Goal: Use online tool/utility: Utilize a website feature to perform a specific function

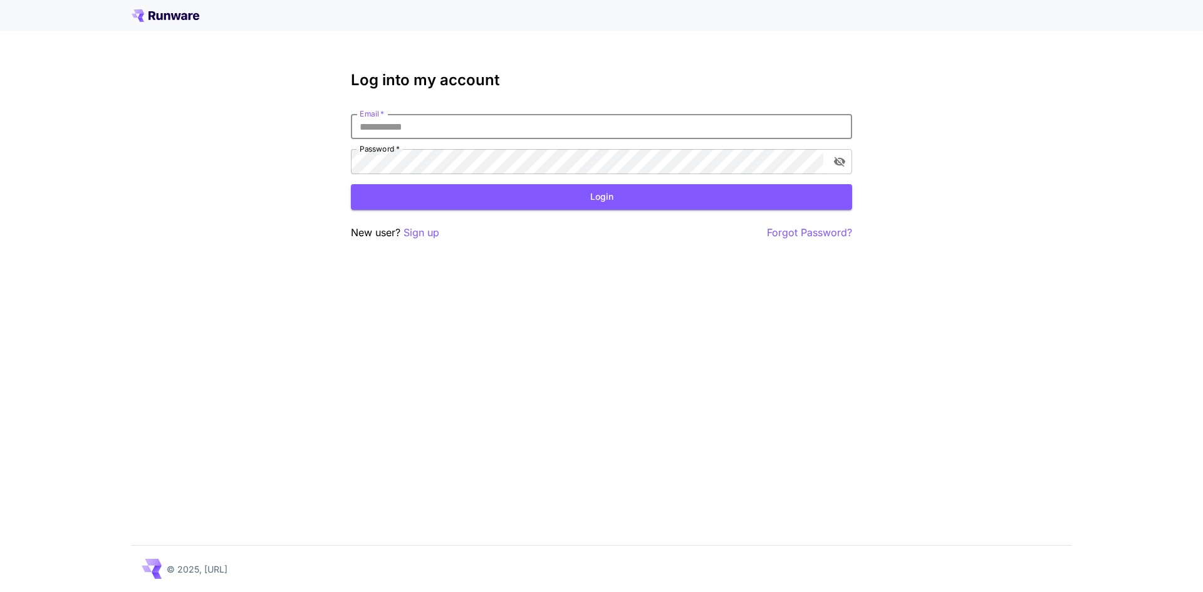
type input "**********"
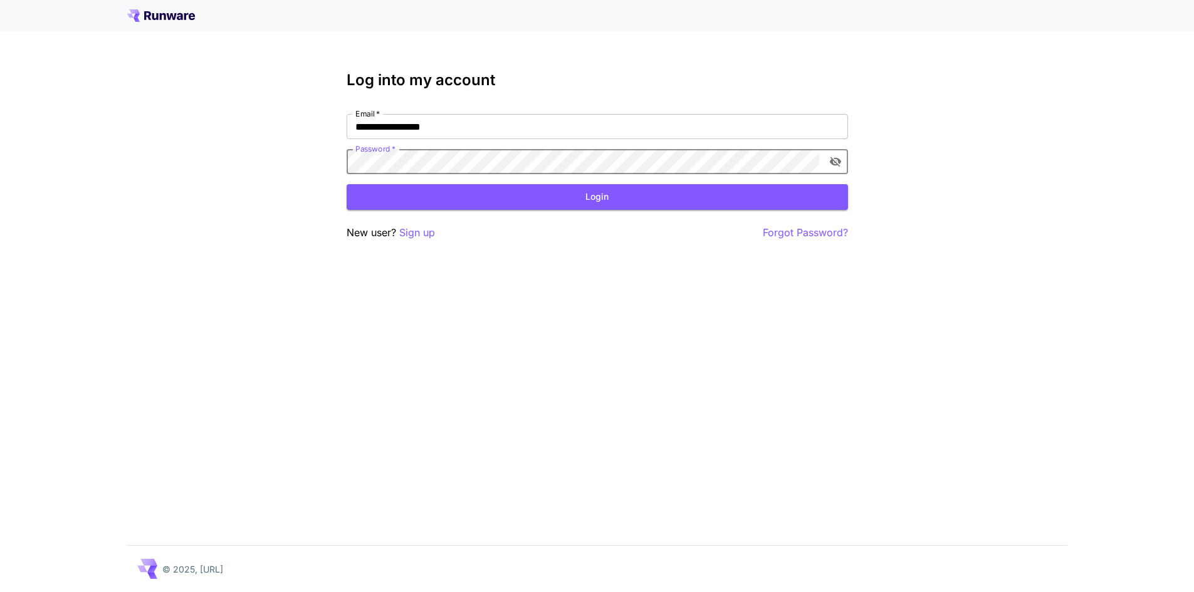
click button "Login" at bounding box center [597, 197] width 501 height 26
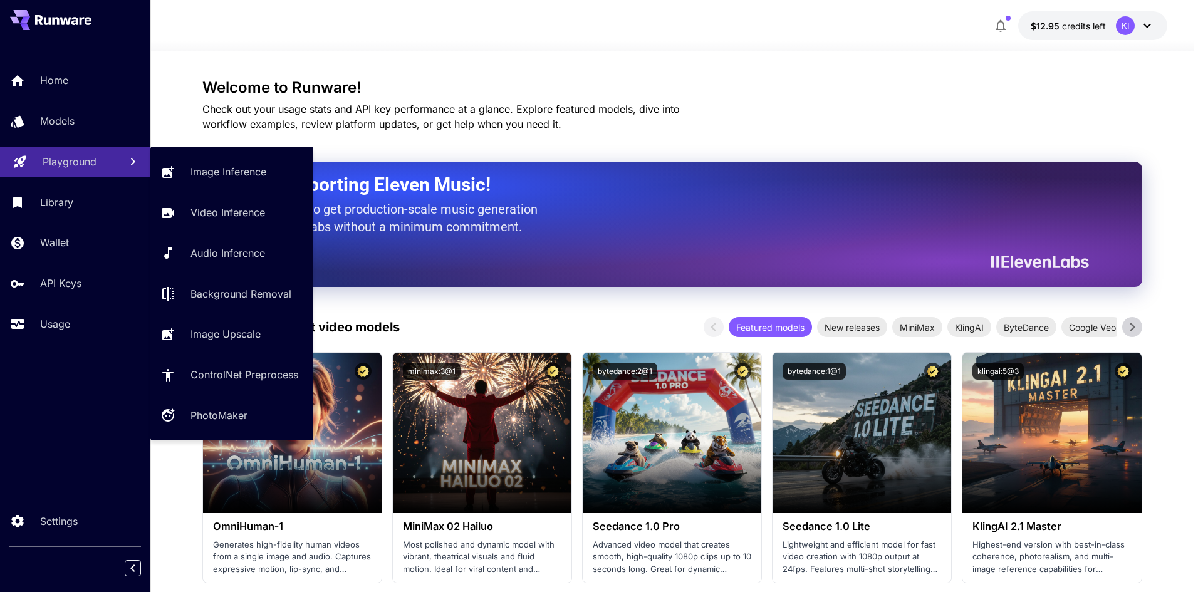
click at [117, 162] on link "Playground" at bounding box center [75, 162] width 150 height 31
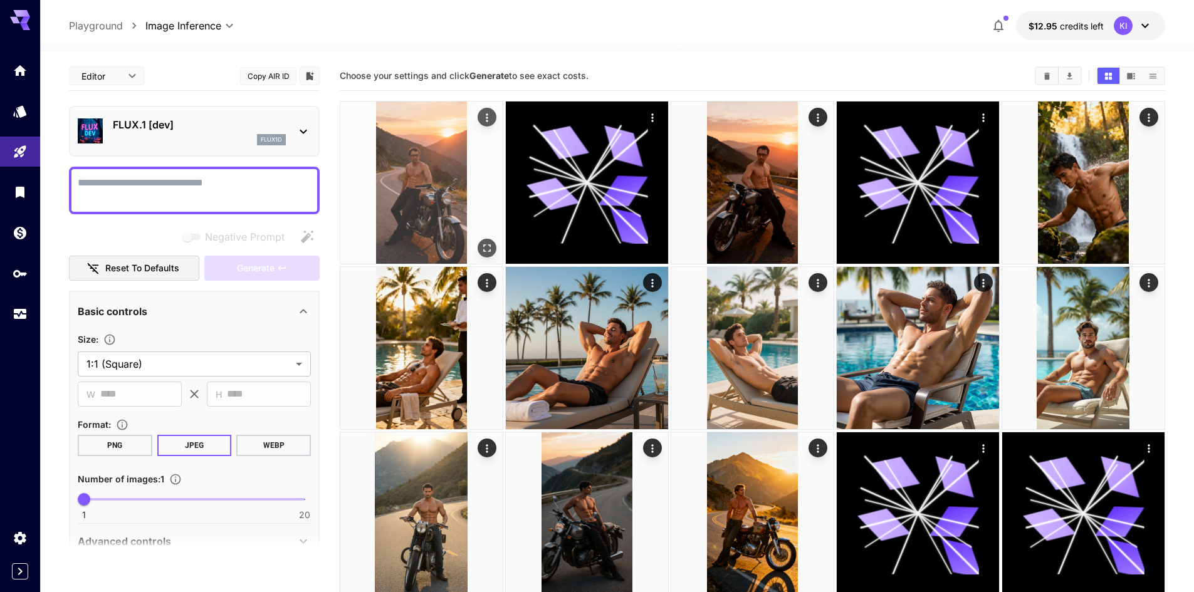
click at [398, 164] on img at bounding box center [421, 183] width 162 height 162
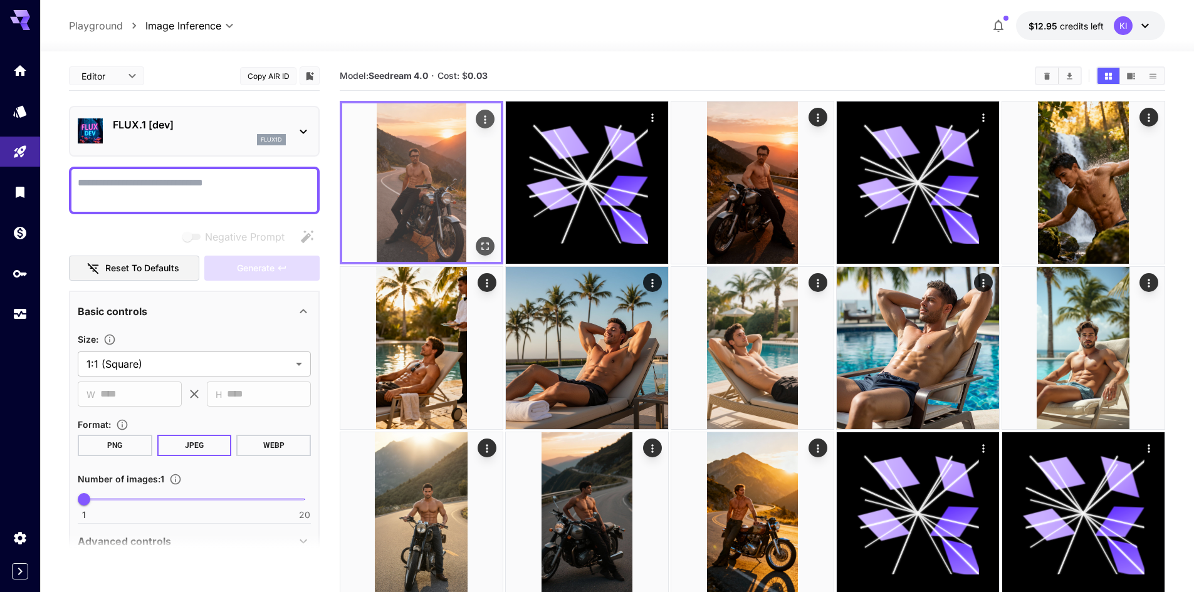
click at [479, 250] on icon "Open in fullscreen" at bounding box center [485, 246] width 13 height 13
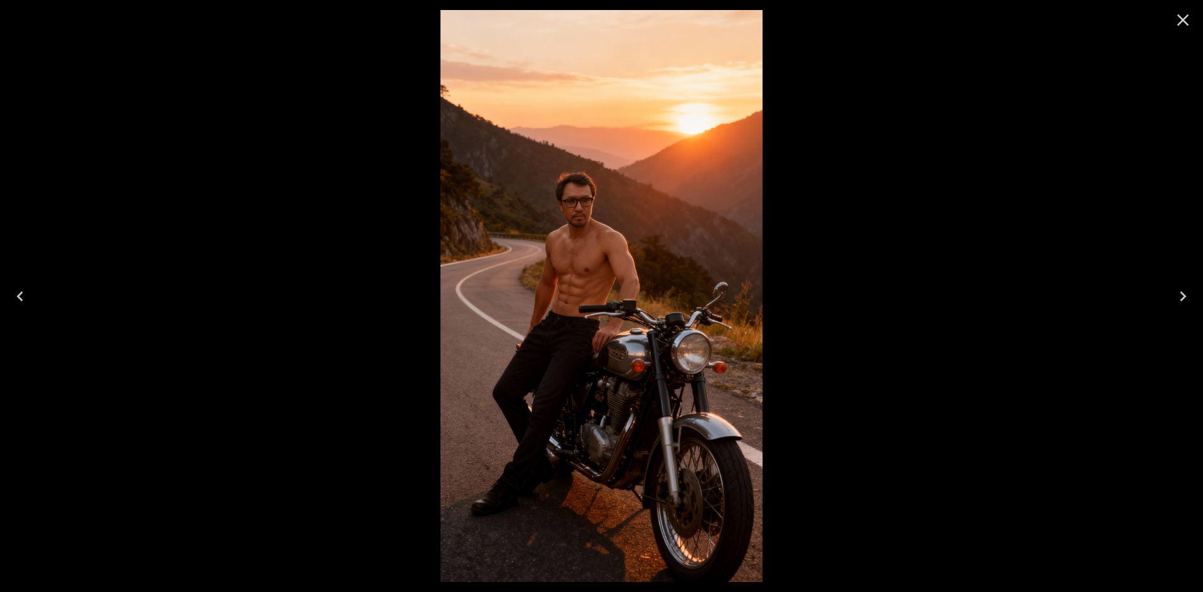
click at [1187, 298] on icon "Next" at bounding box center [1183, 296] width 20 height 20
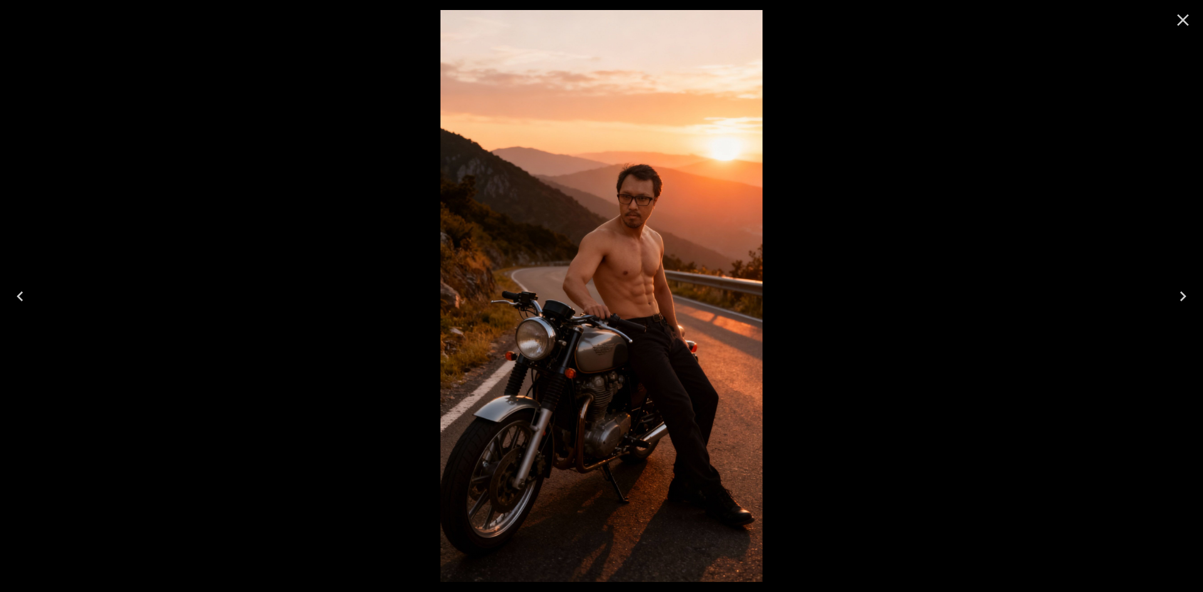
click at [1187, 298] on icon "Next" at bounding box center [1183, 296] width 20 height 20
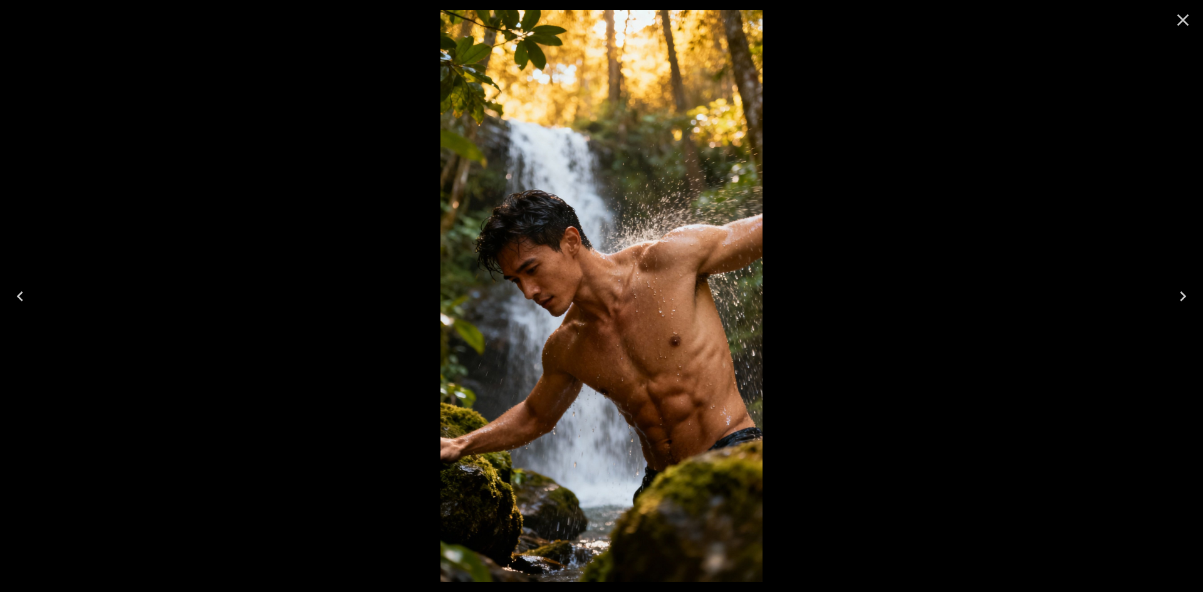
click at [1187, 298] on icon "Next" at bounding box center [1183, 296] width 20 height 20
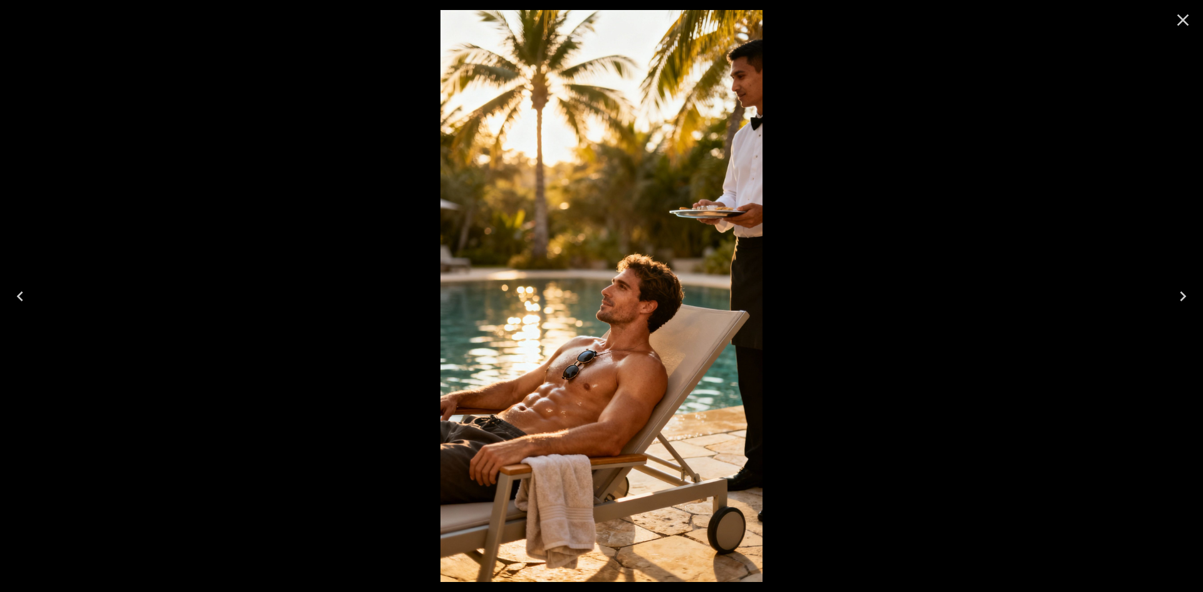
click at [1187, 298] on icon "Next" at bounding box center [1183, 296] width 20 height 20
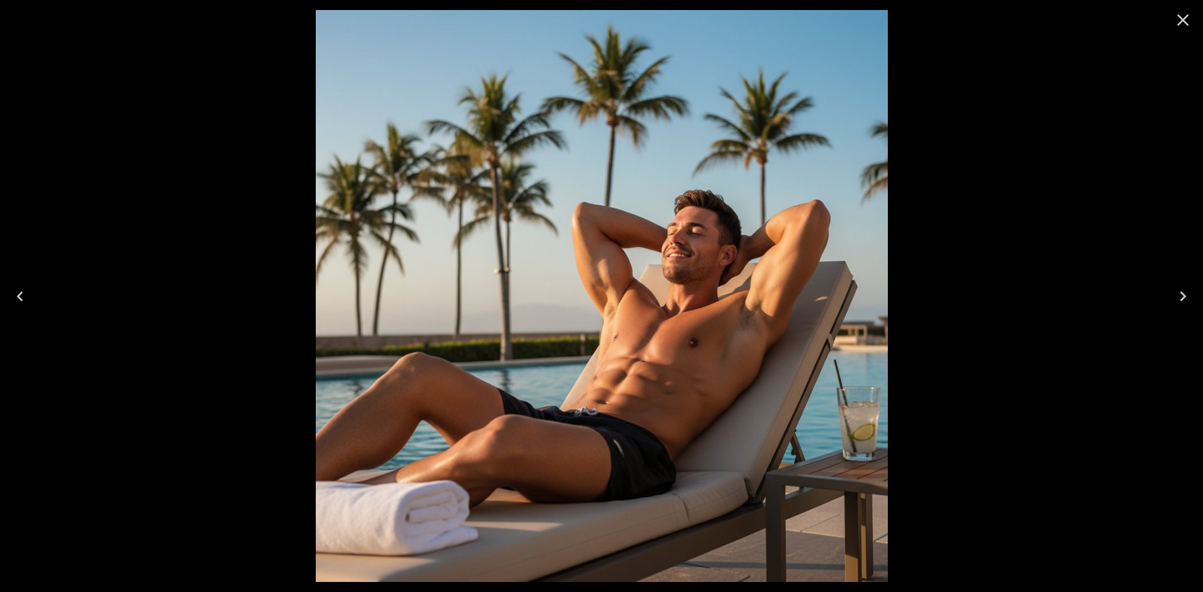
click at [1187, 298] on icon "Next" at bounding box center [1183, 296] width 20 height 20
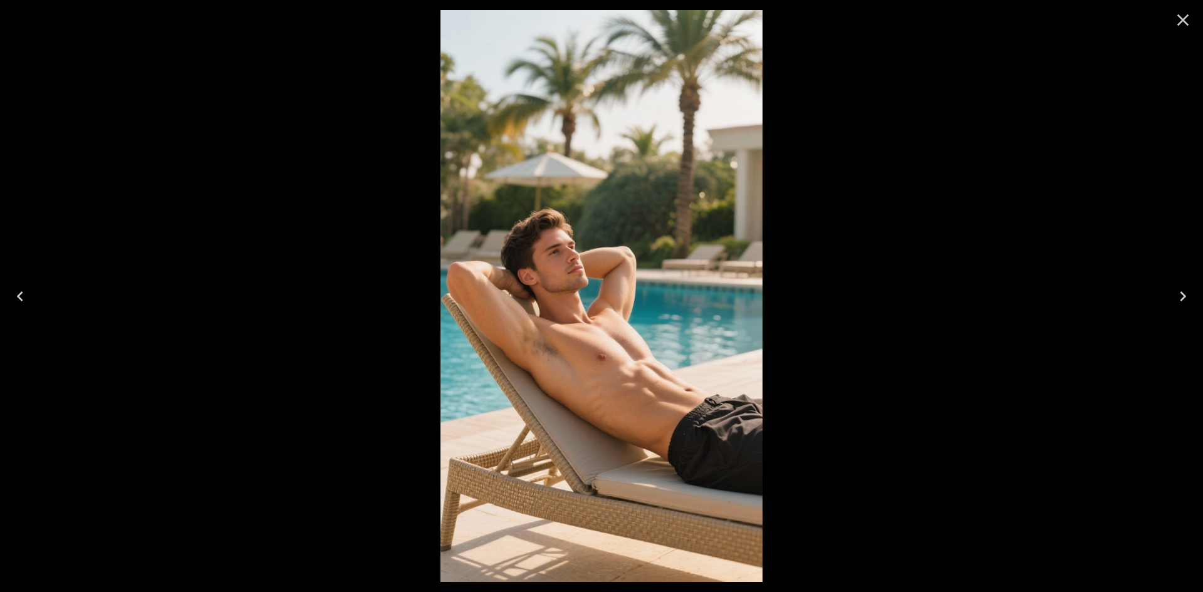
click at [1187, 298] on icon "Next" at bounding box center [1183, 296] width 20 height 20
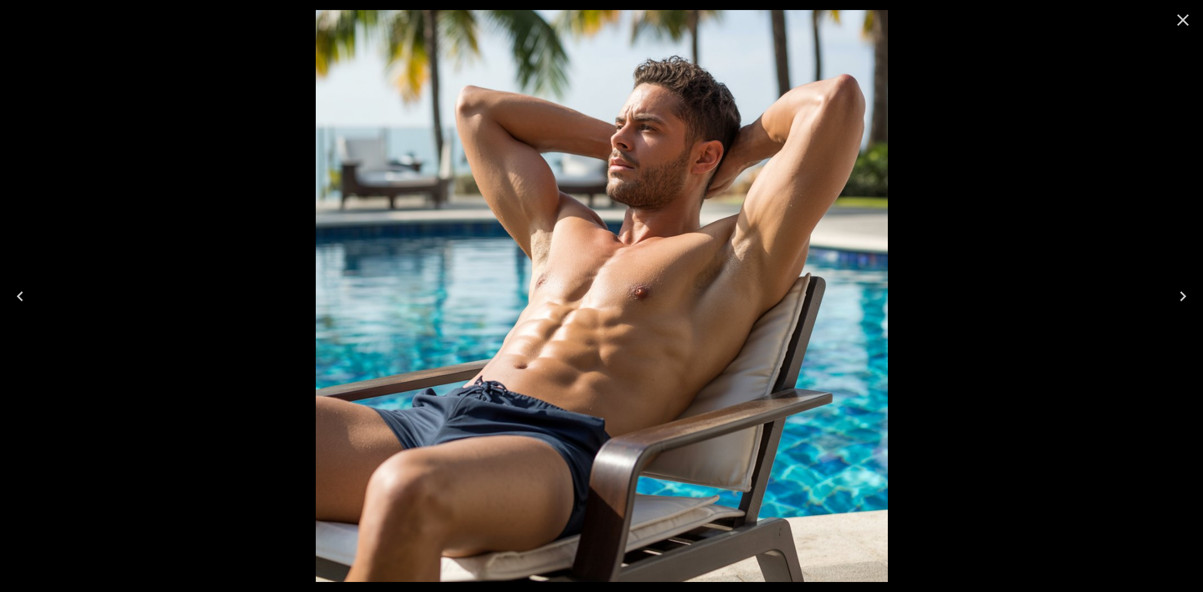
click at [1187, 298] on icon "Next" at bounding box center [1183, 296] width 20 height 20
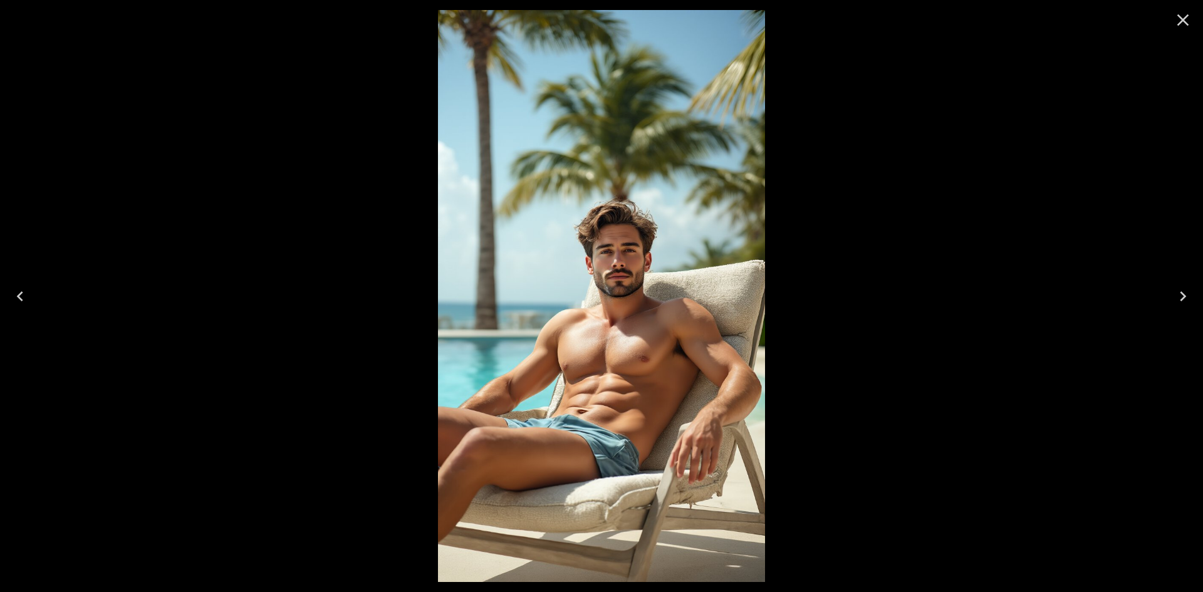
click at [1187, 298] on icon "Next" at bounding box center [1183, 296] width 20 height 20
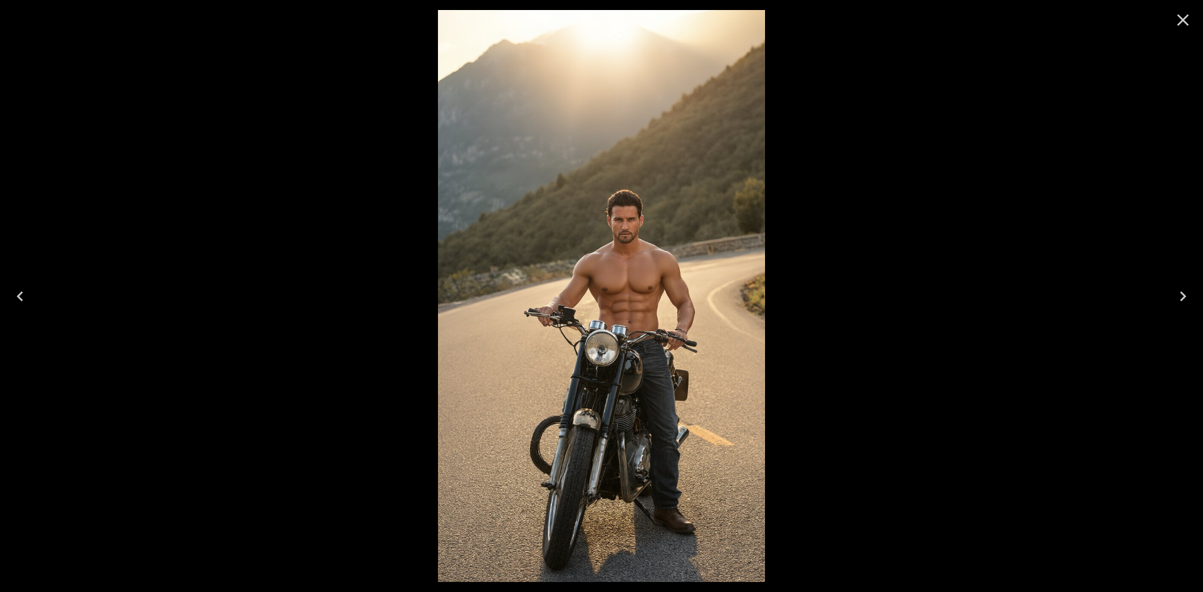
click at [1187, 298] on icon "Next" at bounding box center [1183, 296] width 20 height 20
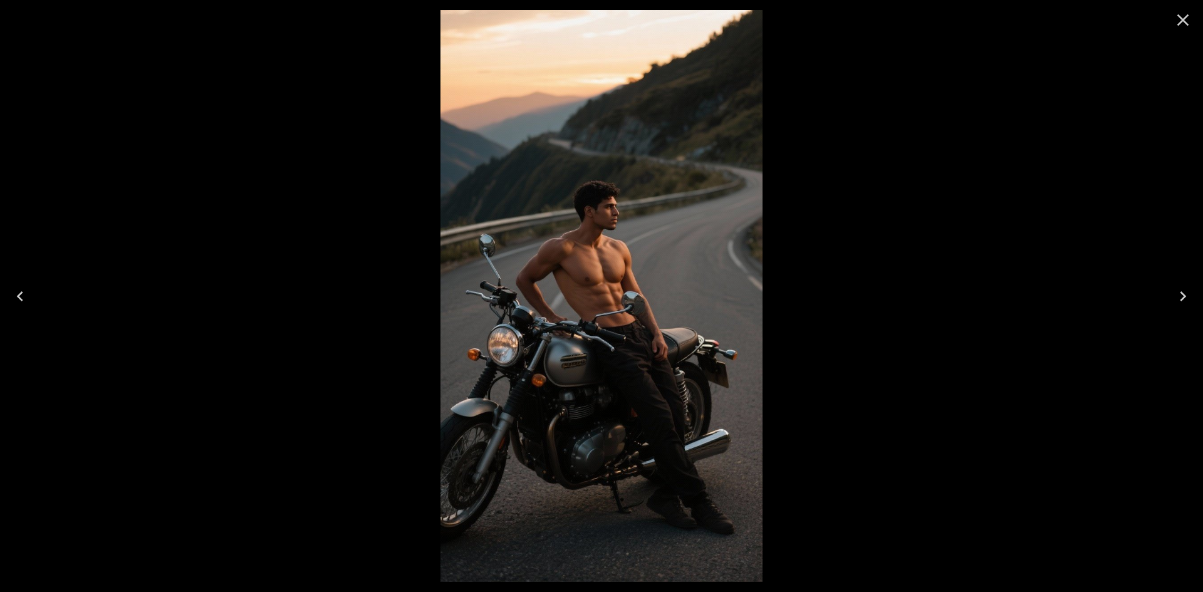
click at [1187, 298] on icon "Next" at bounding box center [1183, 296] width 20 height 20
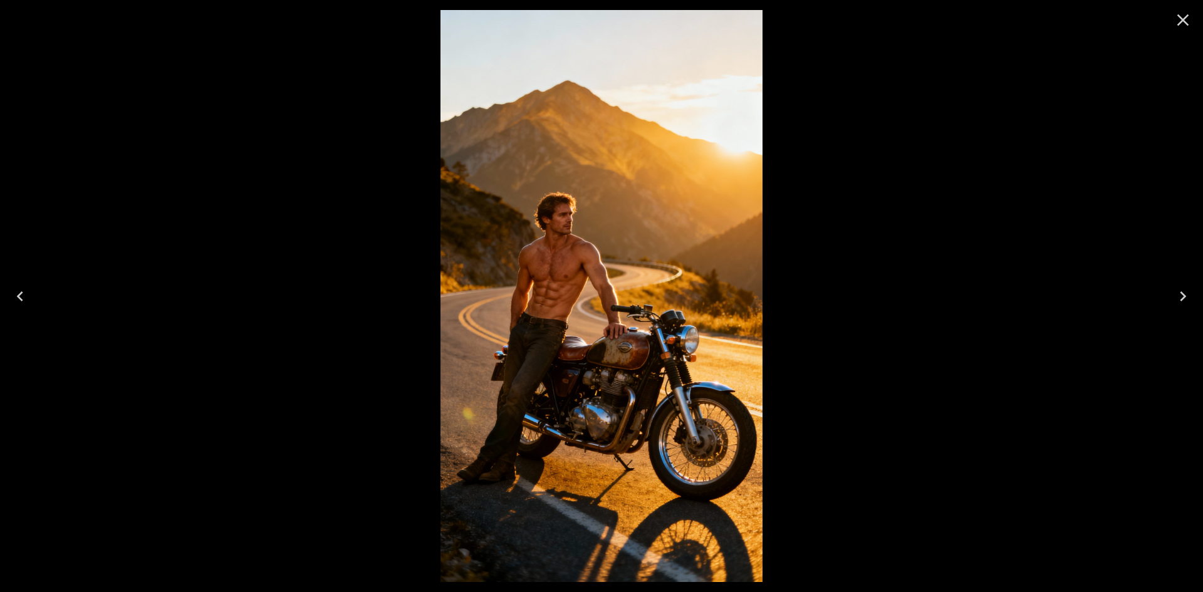
click at [1187, 298] on icon "Next" at bounding box center [1183, 296] width 20 height 20
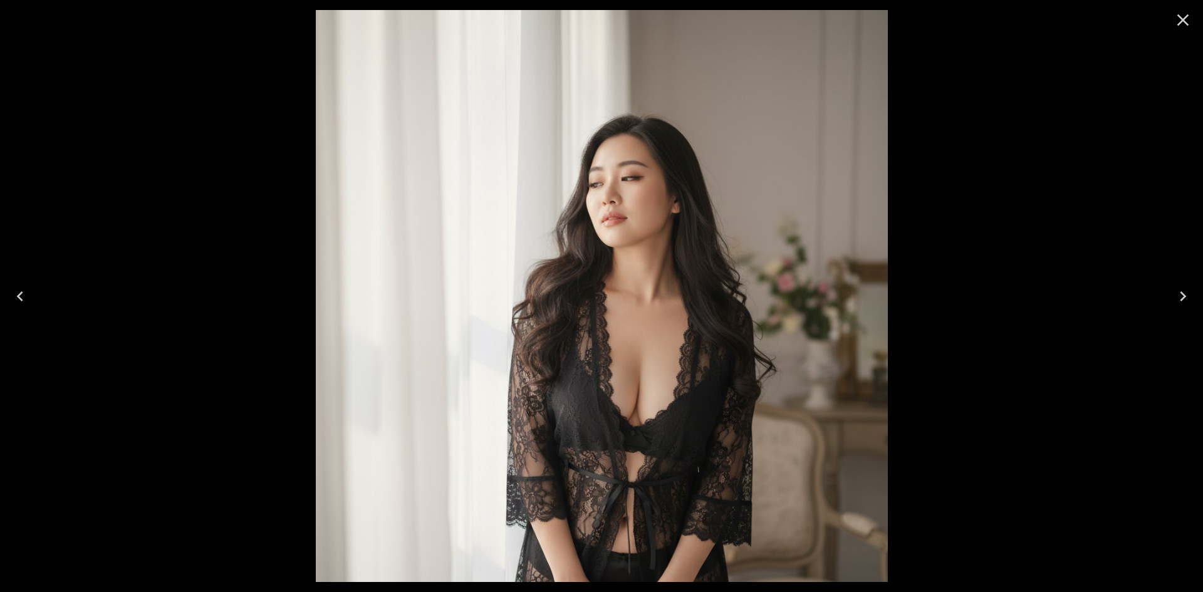
click at [1187, 298] on icon "Next" at bounding box center [1183, 296] width 20 height 20
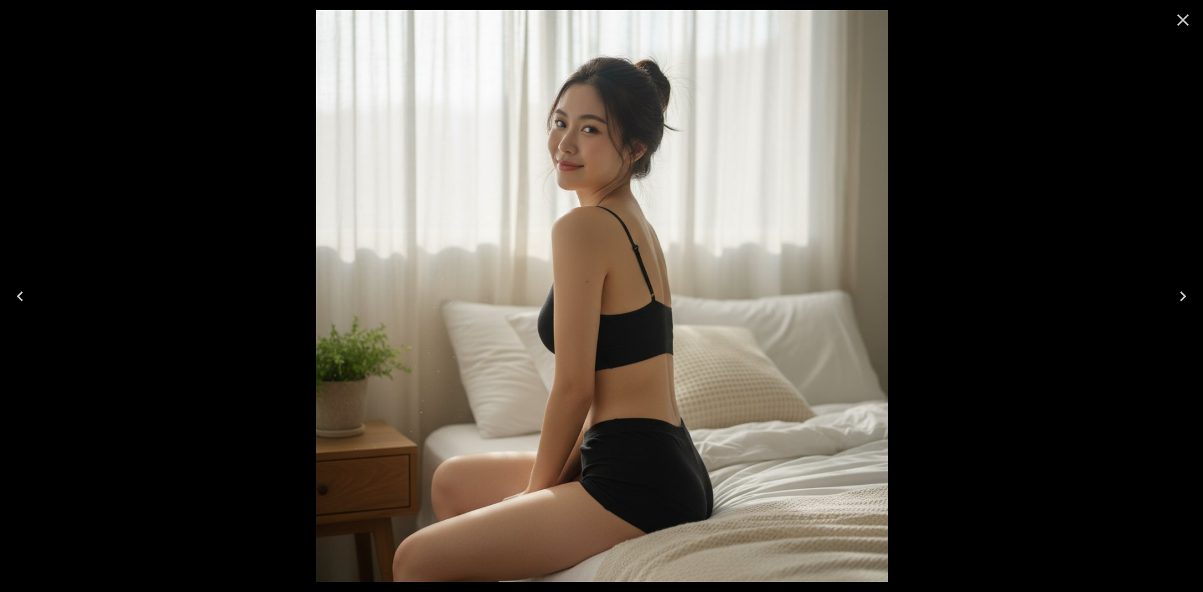
click at [1187, 298] on icon "Next" at bounding box center [1183, 296] width 20 height 20
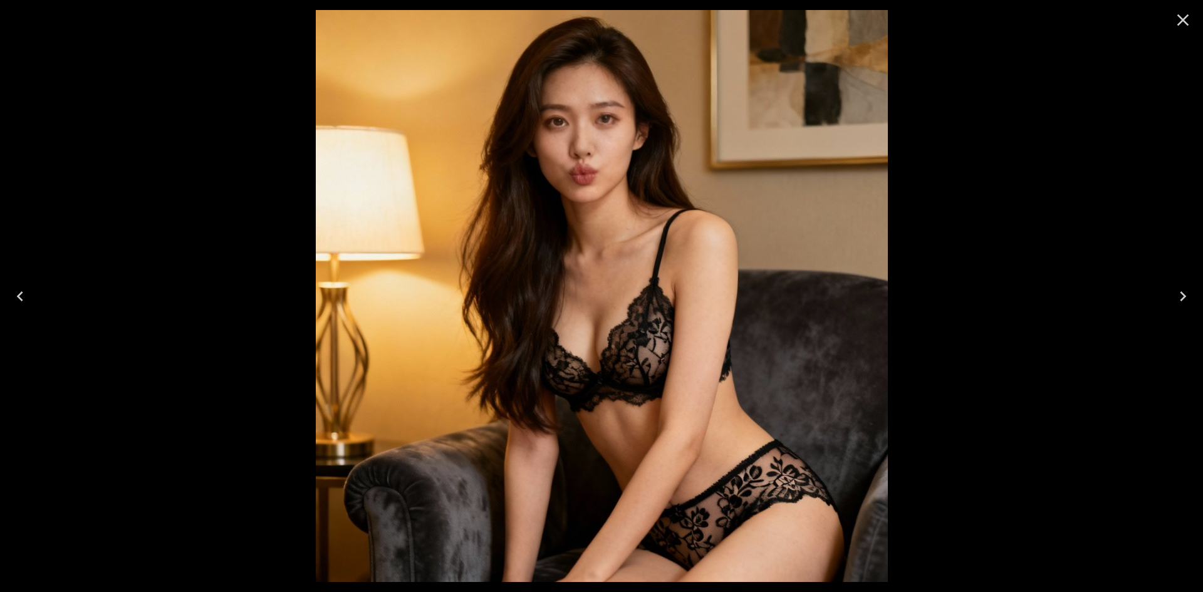
click at [1187, 298] on icon "Next" at bounding box center [1183, 296] width 20 height 20
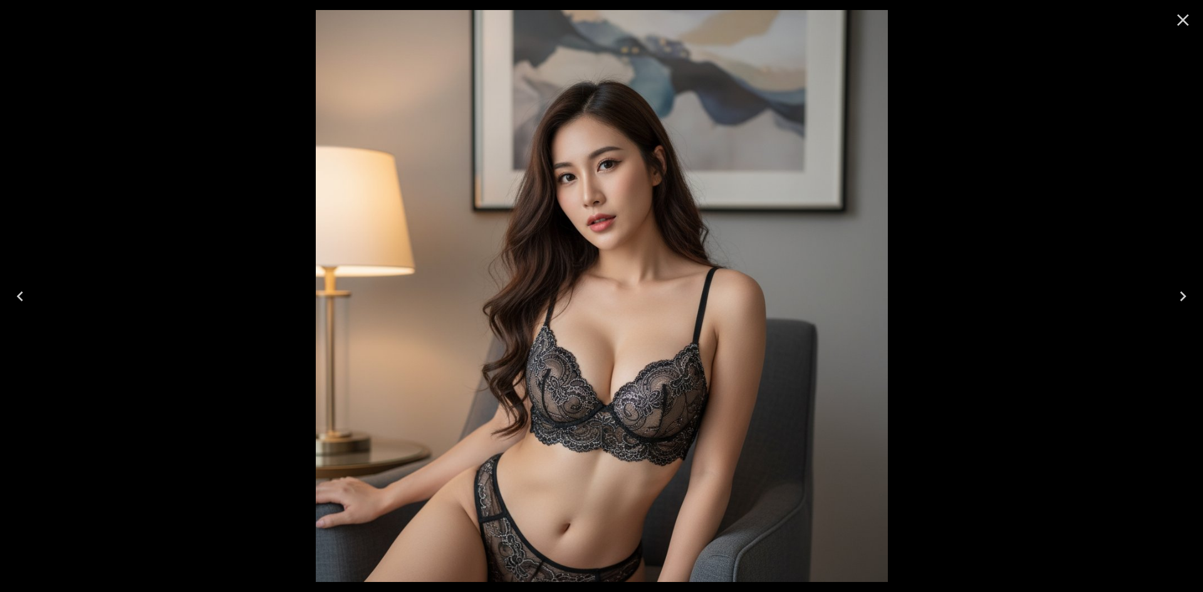
click at [1187, 298] on icon "Next" at bounding box center [1183, 296] width 20 height 20
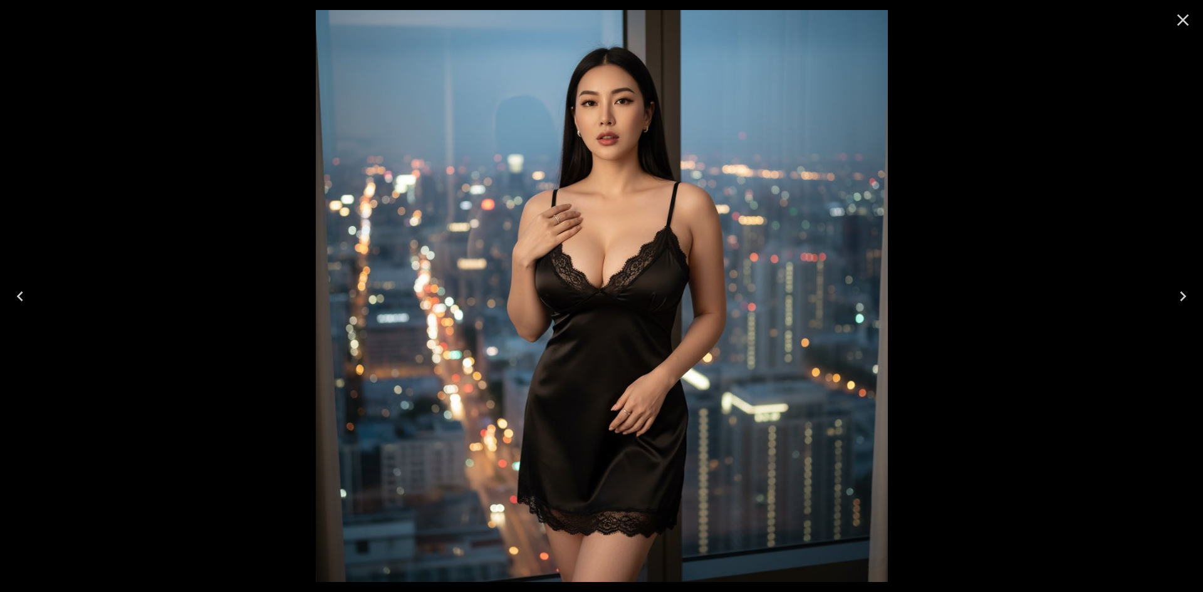
click at [1187, 298] on icon "Next" at bounding box center [1183, 296] width 20 height 20
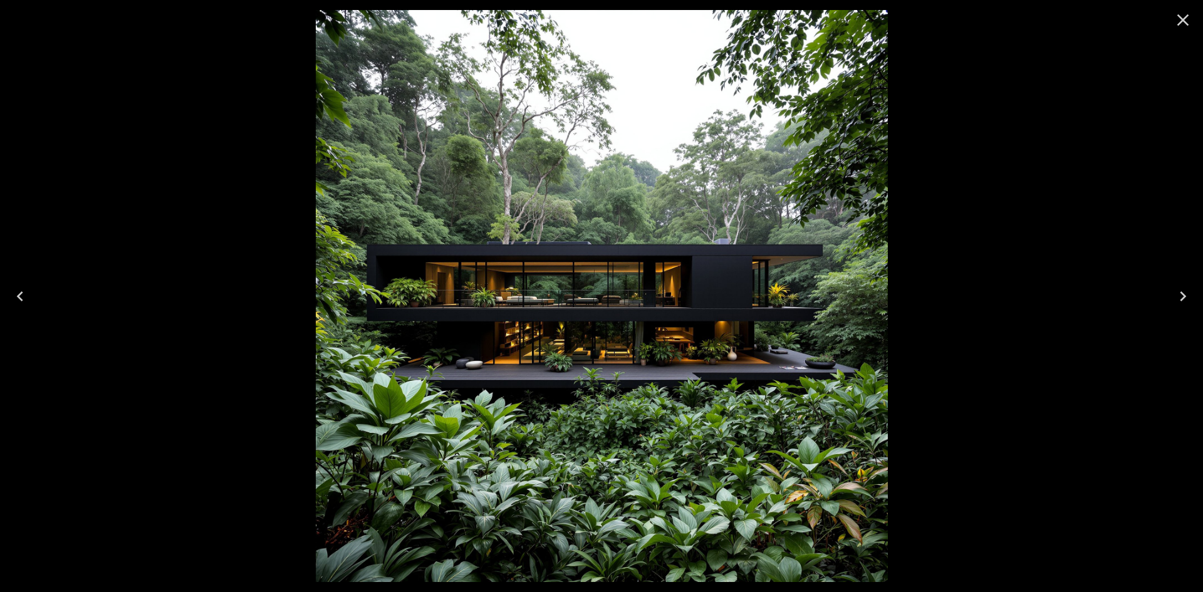
click at [1183, 13] on icon "Close" at bounding box center [1183, 20] width 20 height 20
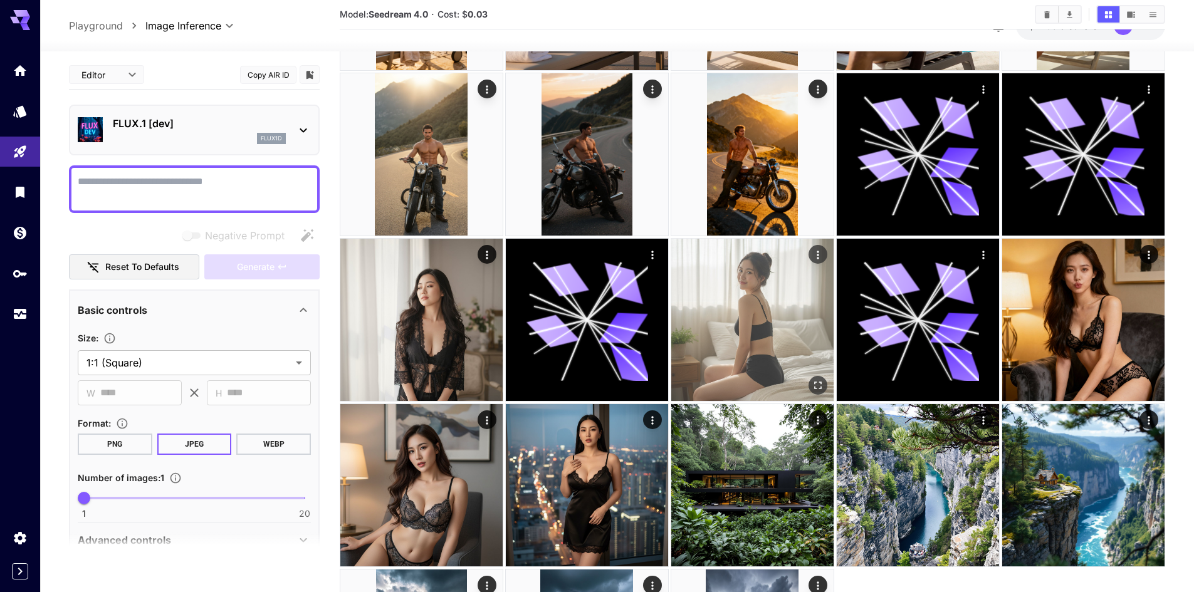
scroll to position [542, 0]
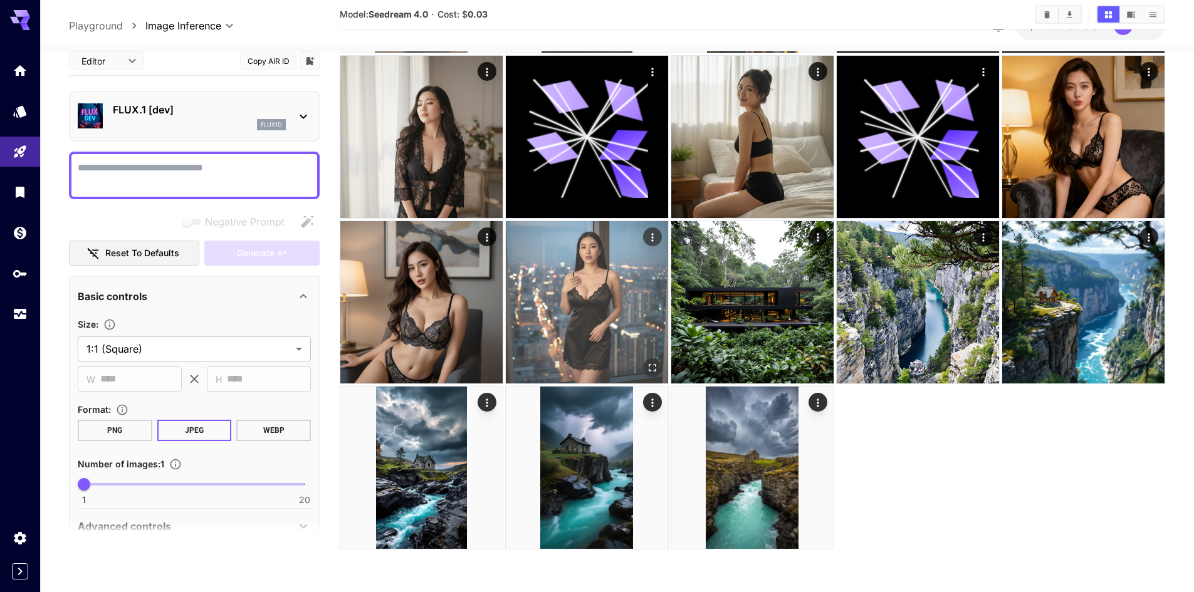
click at [592, 291] on img at bounding box center [587, 302] width 162 height 162
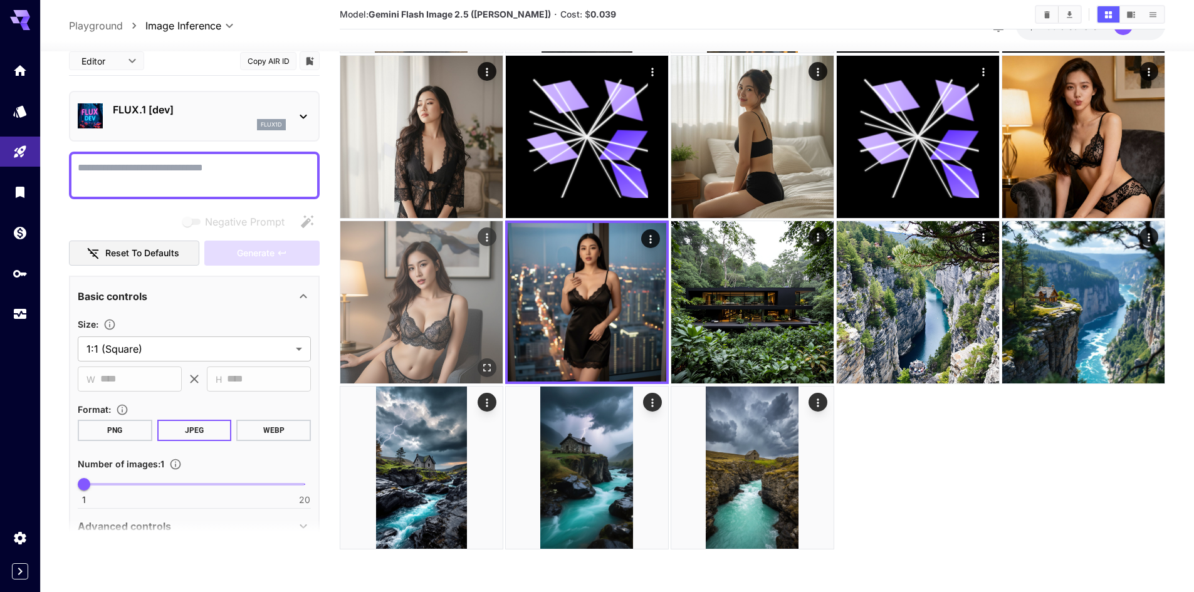
click at [434, 292] on img at bounding box center [421, 302] width 162 height 162
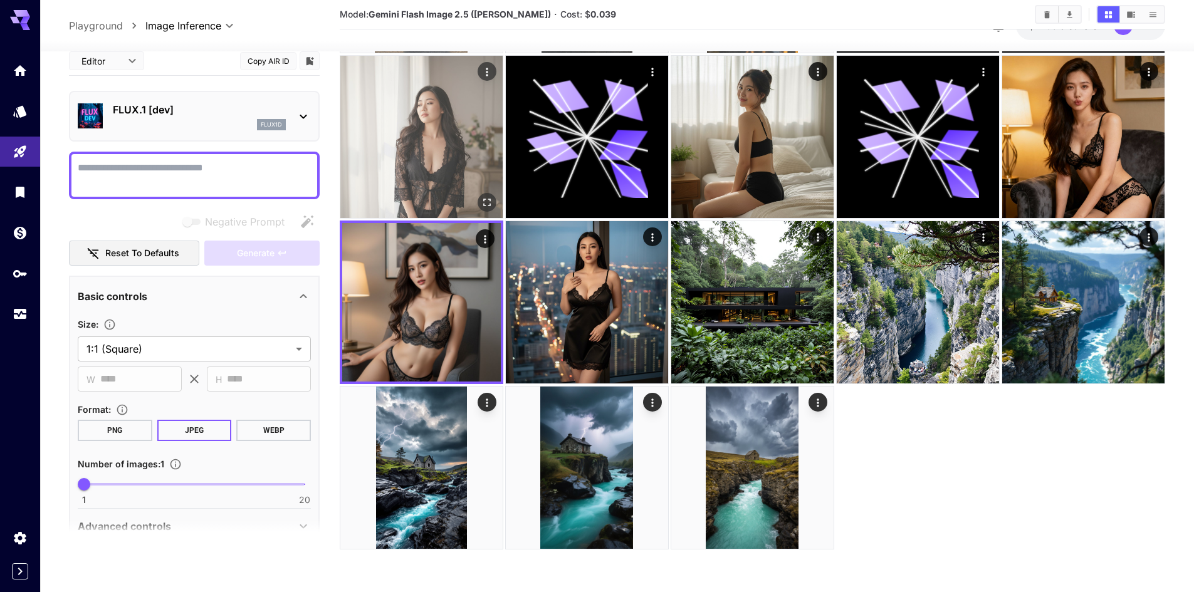
click at [436, 161] on img at bounding box center [421, 137] width 162 height 162
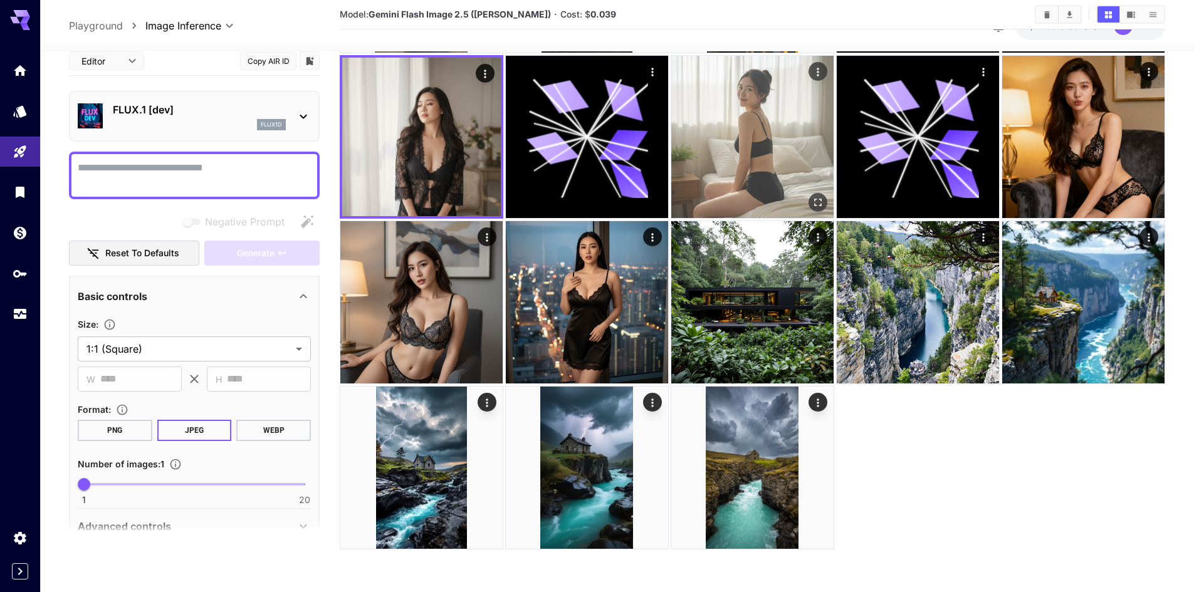
click at [746, 155] on img at bounding box center [752, 137] width 162 height 162
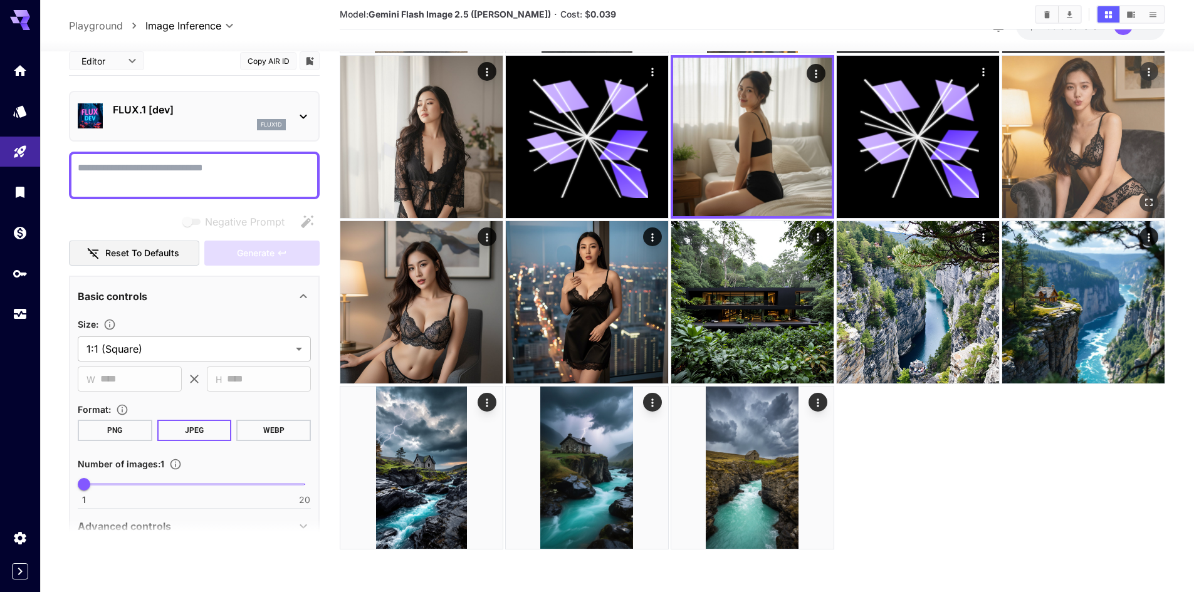
click at [1064, 167] on img at bounding box center [1083, 137] width 162 height 162
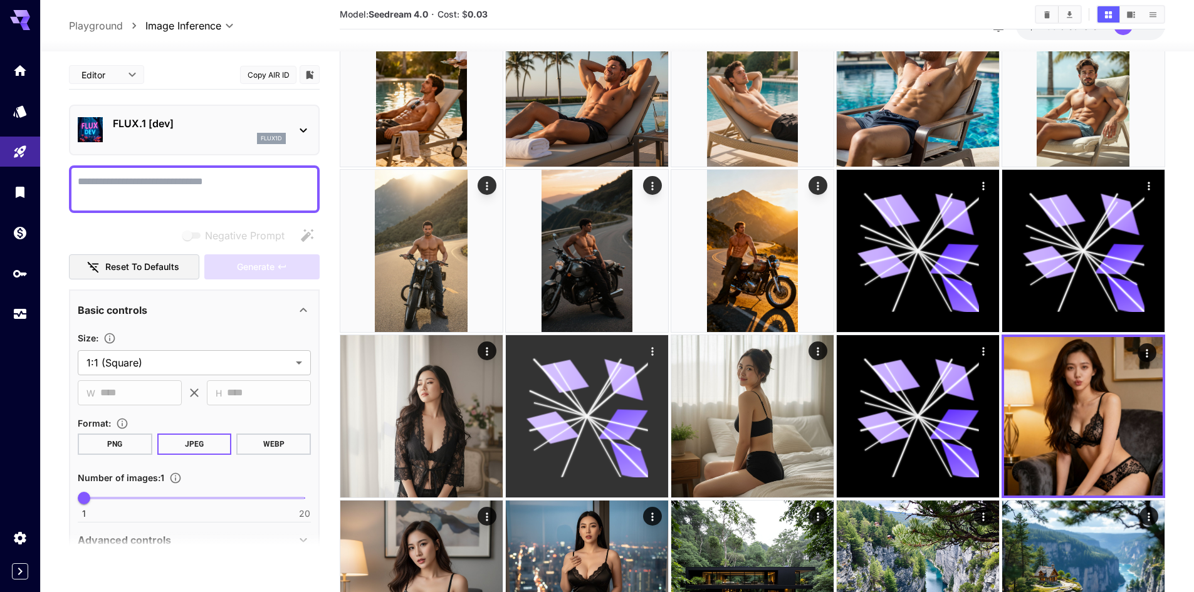
scroll to position [479, 0]
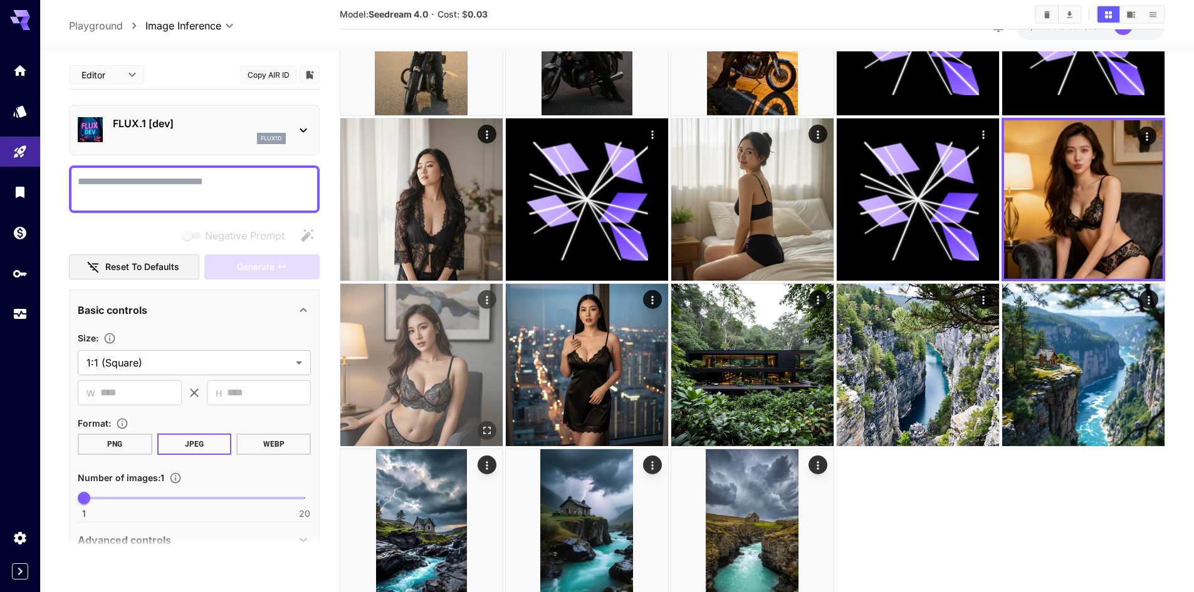
click at [426, 363] on img at bounding box center [421, 365] width 162 height 162
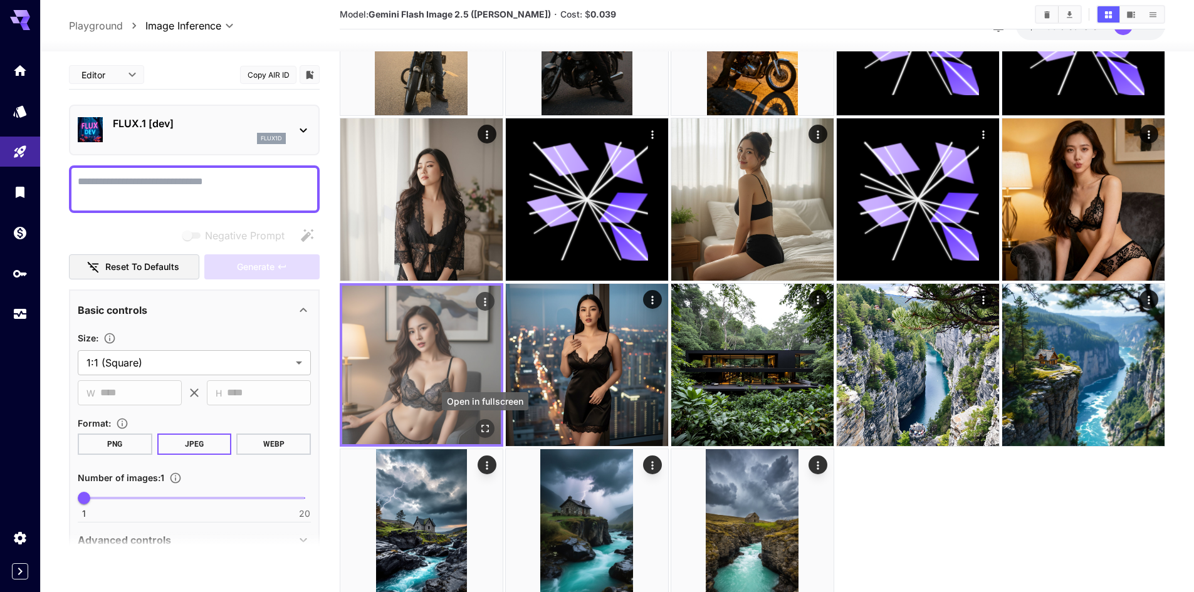
click at [491, 432] on button "Open in fullscreen" at bounding box center [485, 428] width 19 height 19
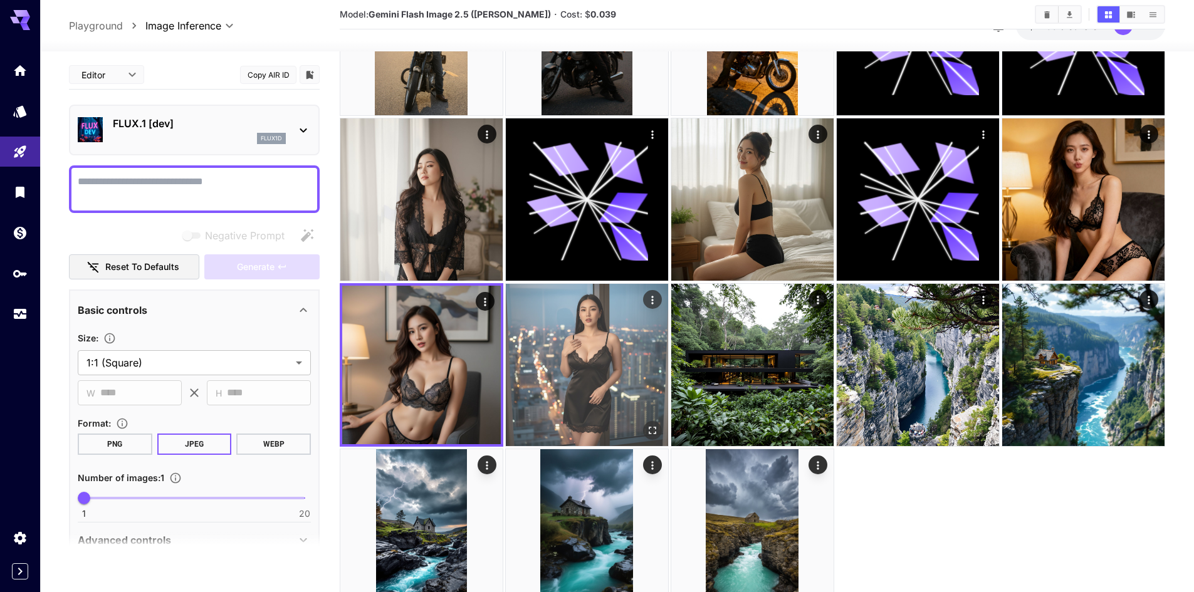
click at [643, 370] on img at bounding box center [587, 365] width 162 height 162
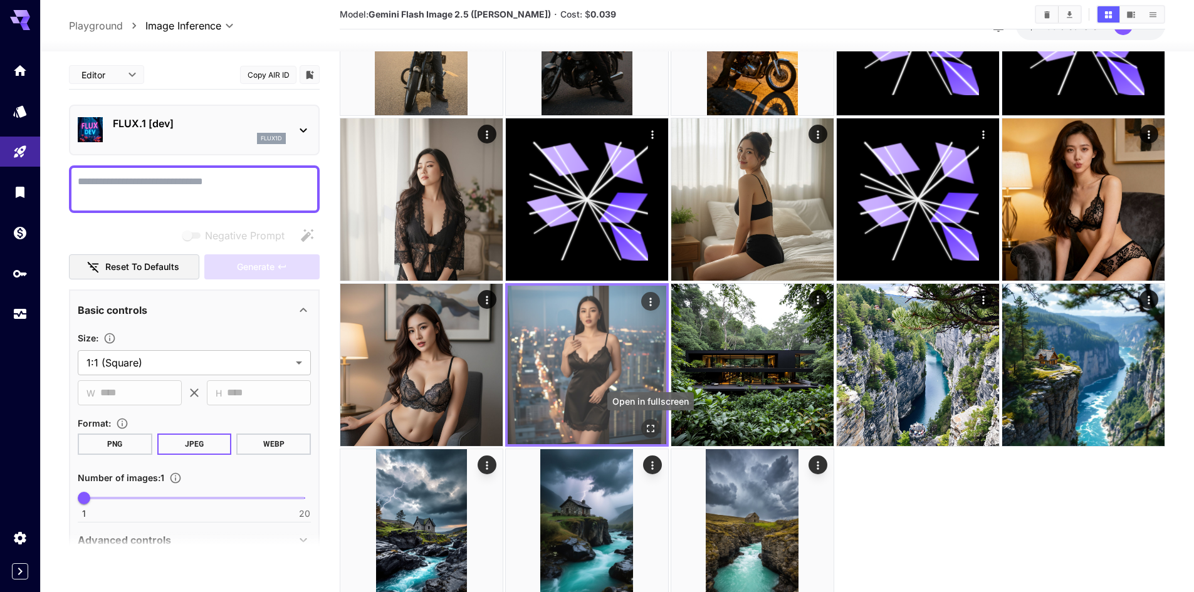
click at [649, 422] on icon "Open in fullscreen" at bounding box center [650, 428] width 13 height 13
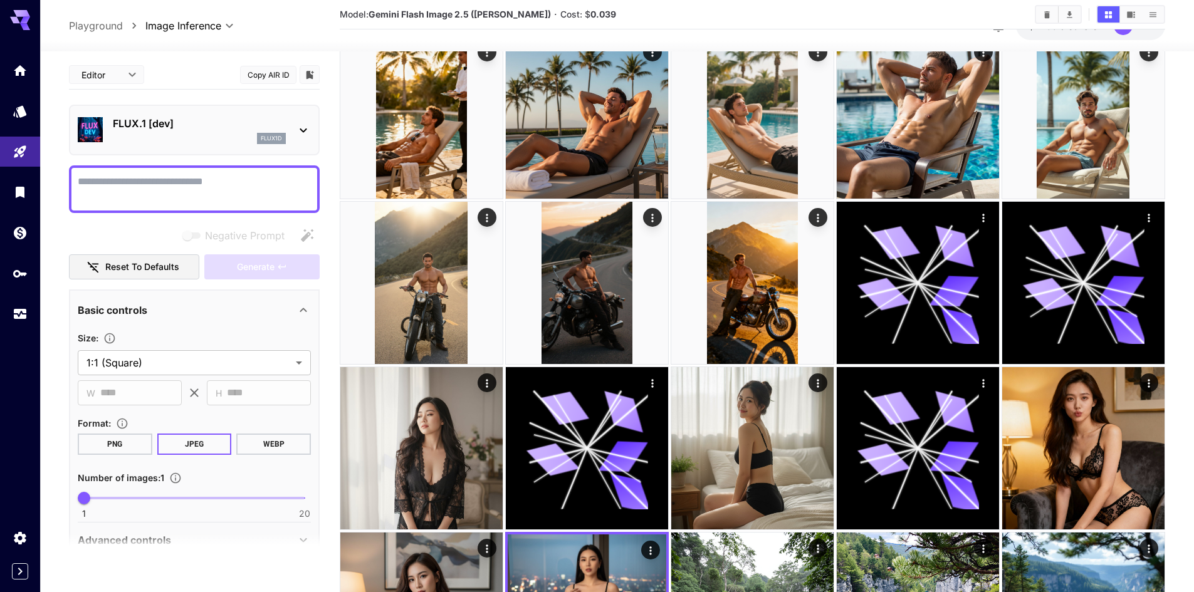
scroll to position [229, 0]
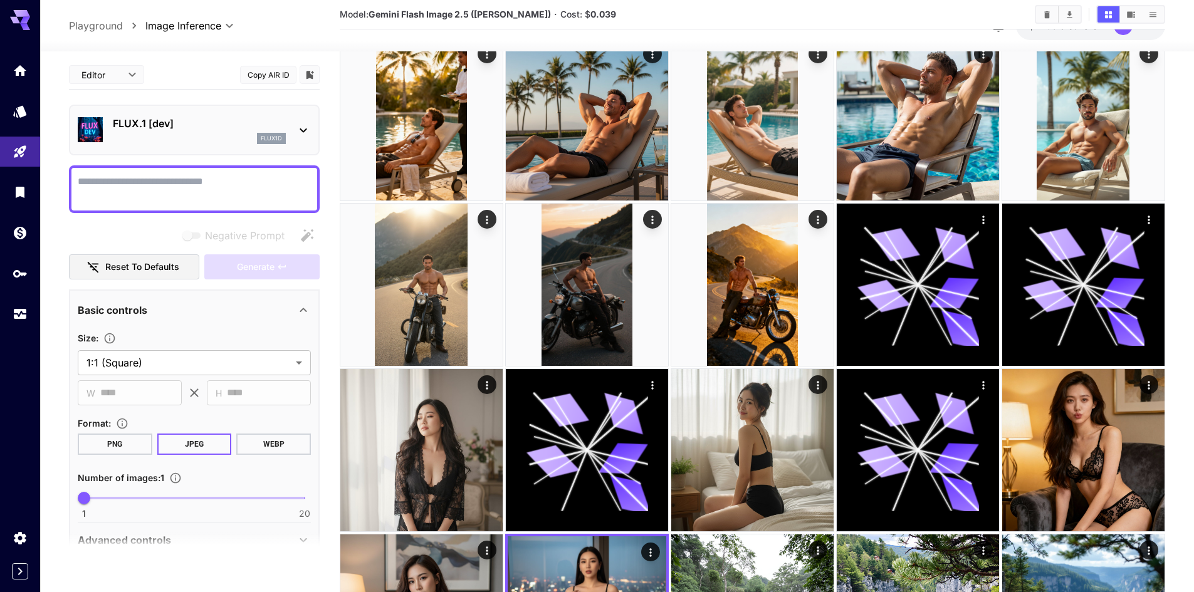
click at [776, 467] on img at bounding box center [752, 450] width 162 height 162
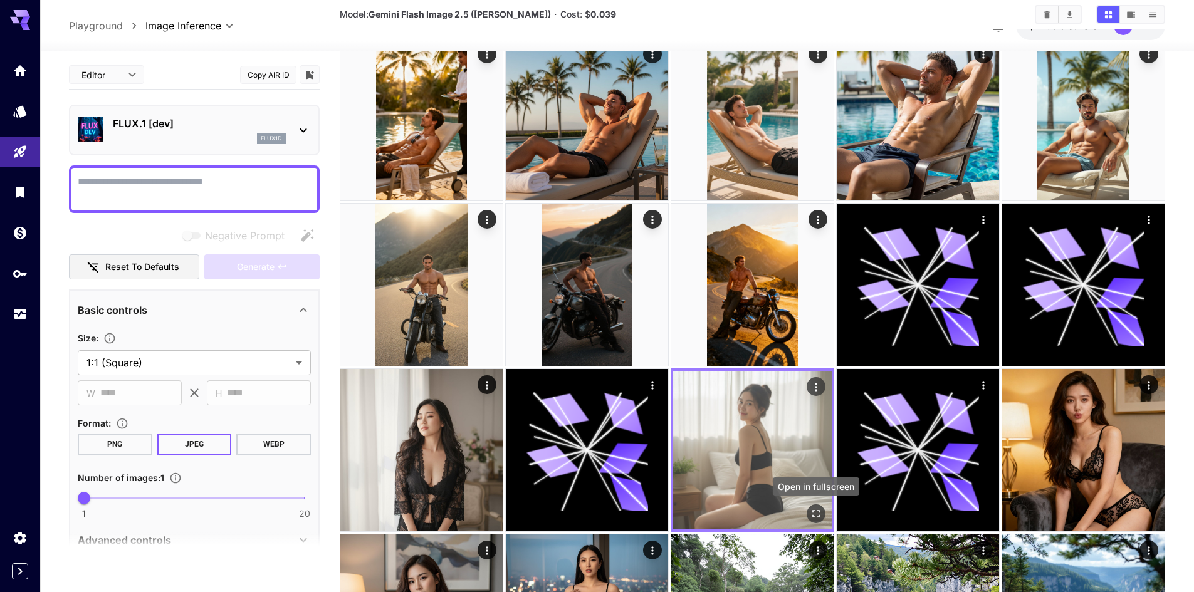
click at [818, 511] on icon "Open in fullscreen" at bounding box center [816, 514] width 8 height 8
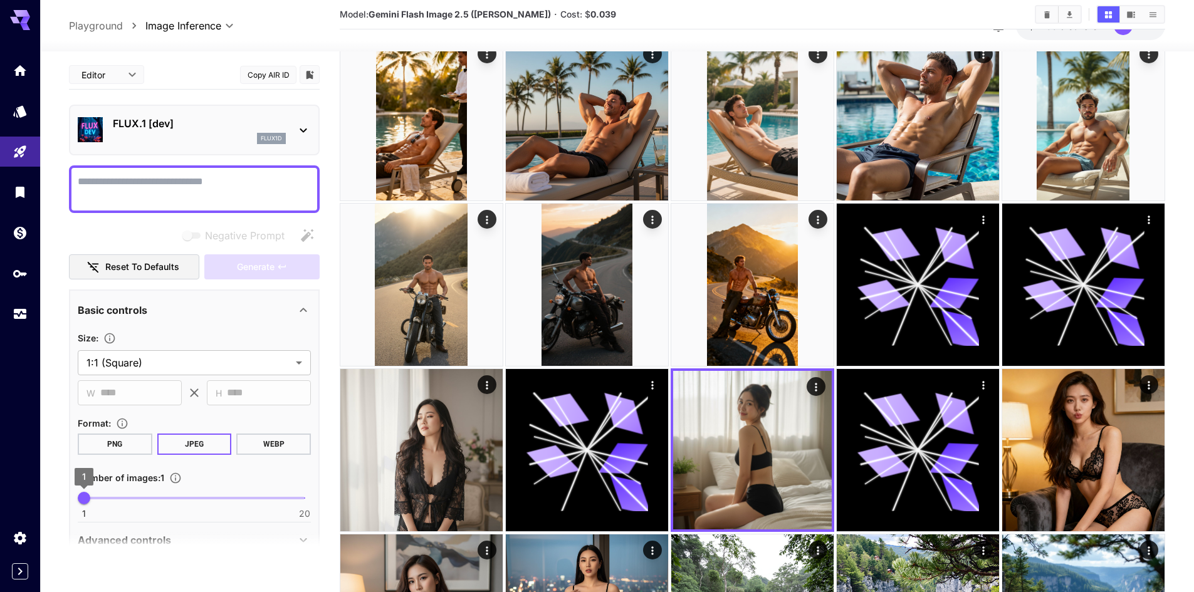
scroll to position [229, 0]
